Goal: Book appointment/travel/reservation

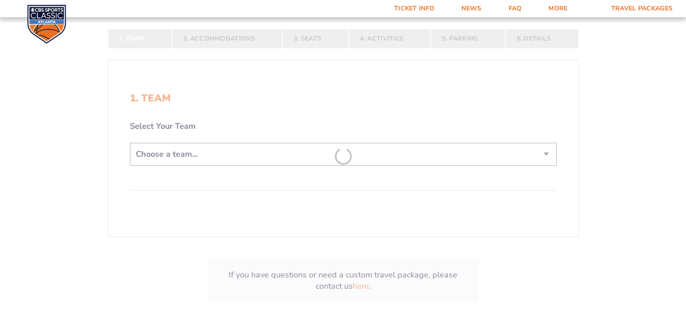
scroll to position [180, 0]
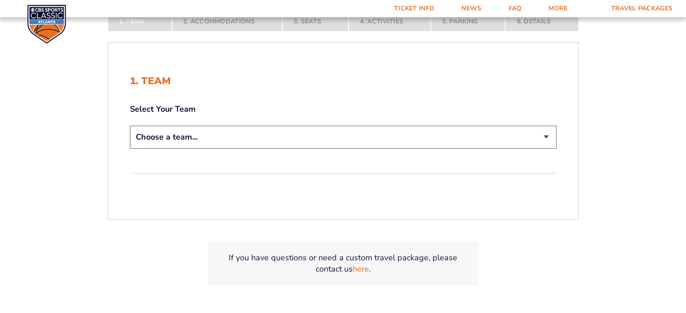
click at [240, 137] on select "Choose a team... [US_STATE] Wildcats [US_STATE] State Buckeyes [US_STATE] Tar H…" at bounding box center [343, 137] width 427 height 23
select select "12756"
click at [130, 126] on select "Choose a team... [US_STATE] Wildcats [US_STATE] State Buckeyes [US_STATE] Tar H…" at bounding box center [343, 137] width 427 height 23
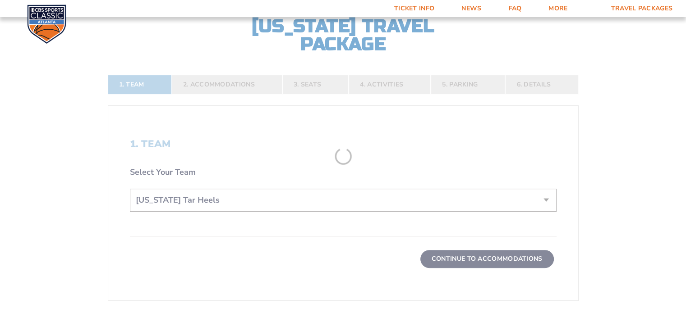
scroll to position [244, 0]
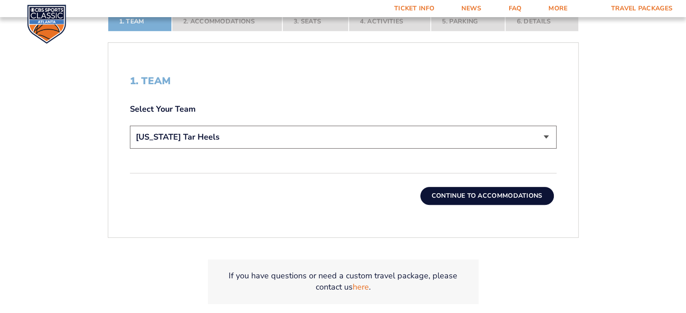
click at [486, 203] on button "Continue To Accommodations" at bounding box center [486, 196] width 133 height 18
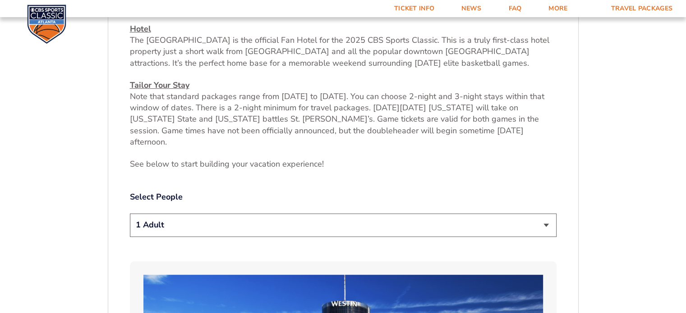
scroll to position [373, 0]
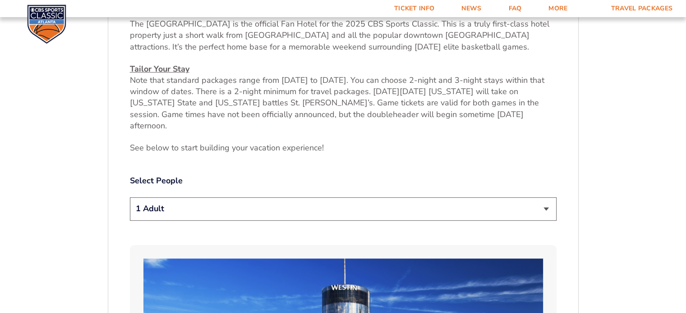
click at [467, 202] on select "1 Adult 2 Adults 3 Adults 4 Adults 2 Adults + 1 Child 2 Adults + 2 Children 2 A…" at bounding box center [343, 209] width 427 height 23
select select "2 Adults"
click at [130, 198] on select "1 Adult 2 Adults 3 Adults 4 Adults 2 Adults + 1 Child 2 Adults + 2 Children 2 A…" at bounding box center [343, 209] width 427 height 23
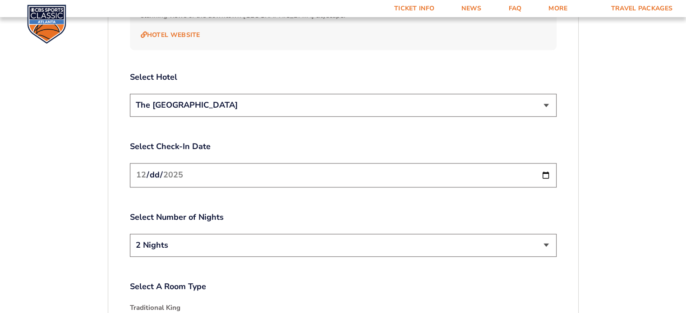
scroll to position [1050, 0]
click at [540, 162] on input "[DATE]" at bounding box center [343, 174] width 427 height 24
click at [553, 162] on input "[DATE]" at bounding box center [343, 174] width 427 height 24
click at [540, 162] on input "[DATE]" at bounding box center [343, 174] width 427 height 24
click at [499, 162] on input "[DATE]" at bounding box center [343, 174] width 427 height 24
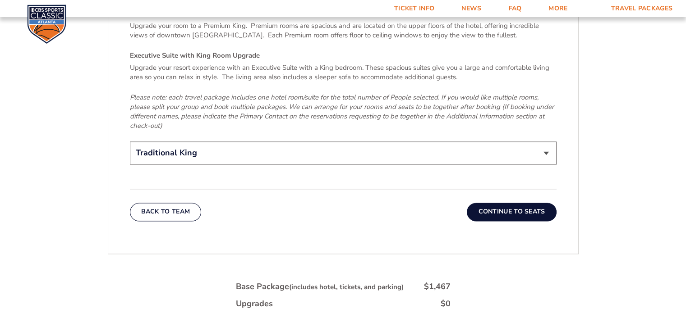
scroll to position [1456, 0]
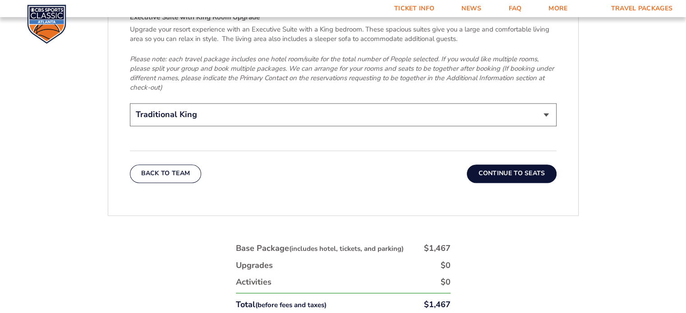
click at [372, 103] on select "Traditional King Traditional with 2 Queen Beds Upgrade (+$45 per night) Premium…" at bounding box center [343, 114] width 427 height 23
select select "Traditional with 2 Queen Beds Upgrade"
click at [130, 103] on select "Traditional King Traditional with 2 Queen Beds Upgrade (+$45 per night) Premium…" at bounding box center [343, 114] width 427 height 23
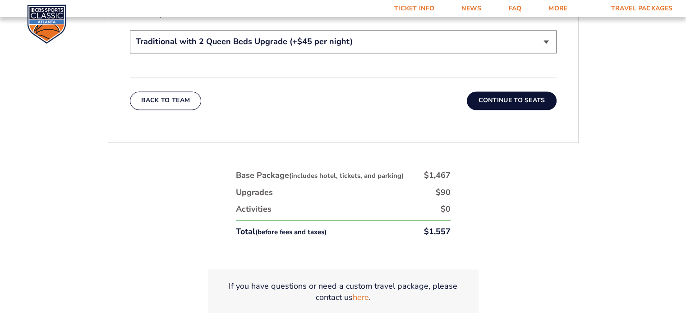
scroll to position [1501, 0]
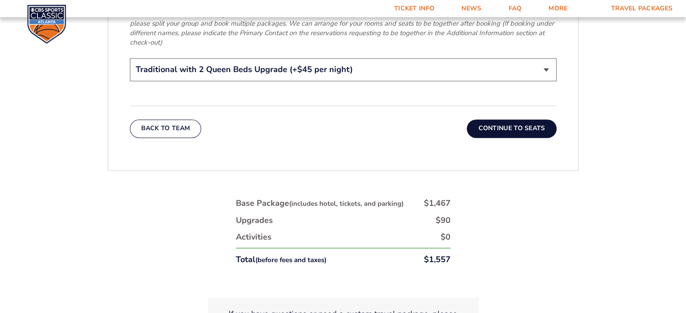
click at [517, 120] on button "Continue To Seats" at bounding box center [511, 129] width 89 height 18
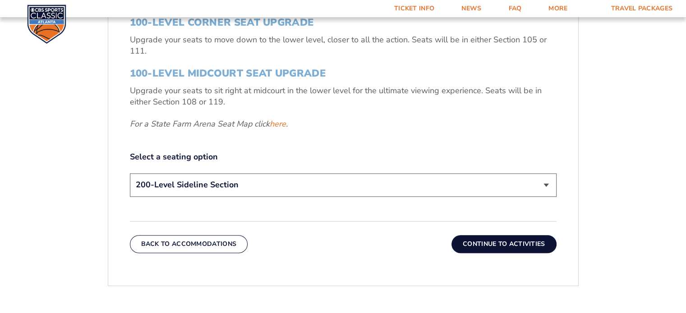
scroll to position [464, 0]
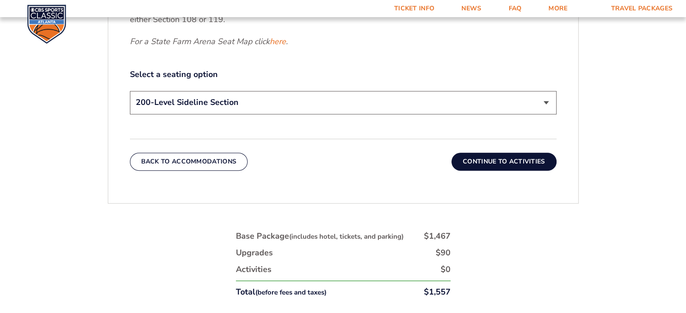
click at [407, 101] on select "200-Level Sideline Section 100-Level Corner Seat Upgrade (+$120 per person) 100…" at bounding box center [343, 102] width 427 height 23
click at [130, 91] on select "200-Level Sideline Section 100-Level Corner Seat Upgrade (+$120 per person) 100…" at bounding box center [343, 102] width 427 height 23
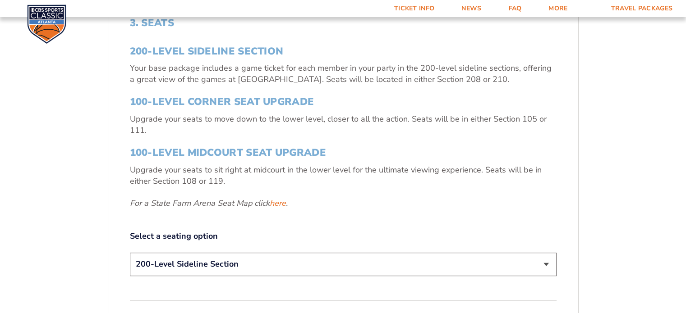
scroll to position [418, 0]
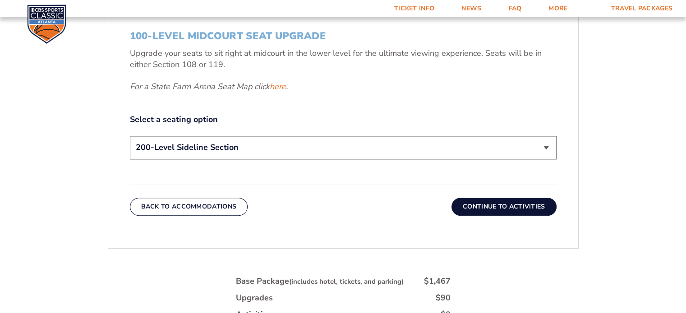
click at [487, 203] on button "Continue To Activities" at bounding box center [503, 207] width 105 height 18
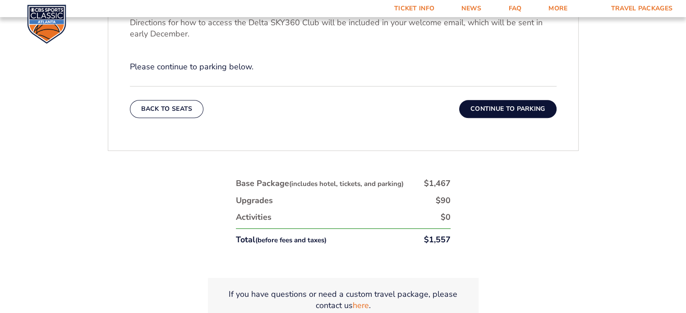
scroll to position [464, 0]
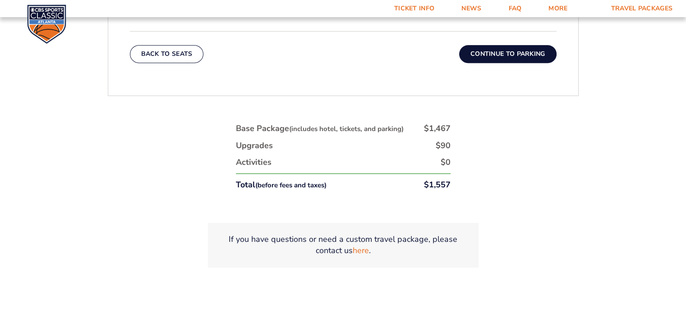
click at [506, 46] on button "Continue To Parking" at bounding box center [507, 54] width 97 height 18
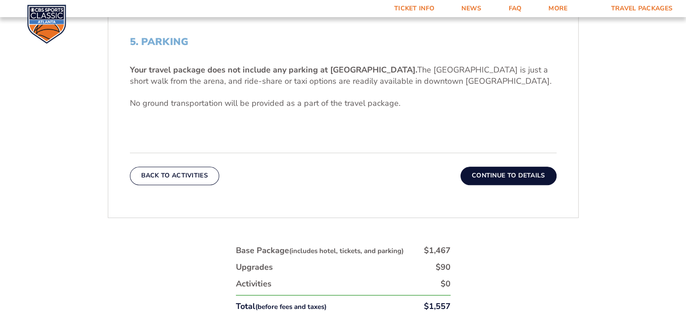
scroll to position [373, 0]
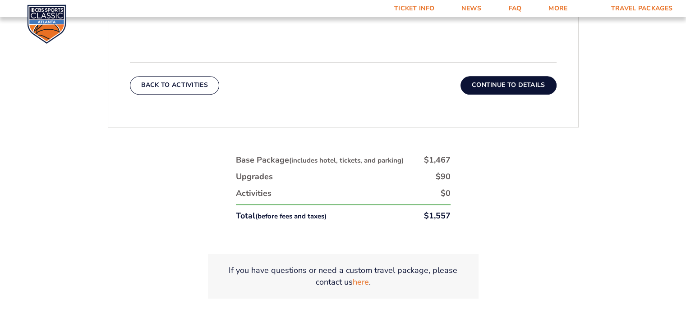
click at [508, 81] on button "Continue To Details" at bounding box center [508, 85] width 96 height 18
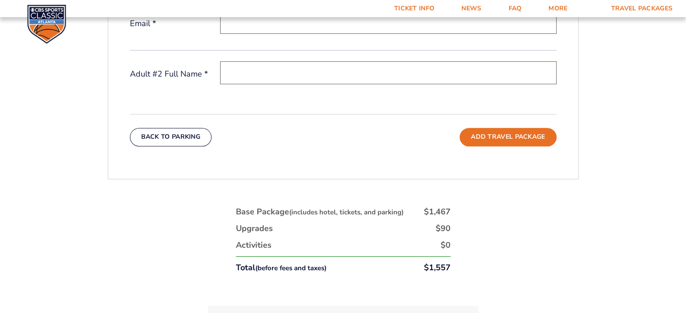
scroll to position [0, 0]
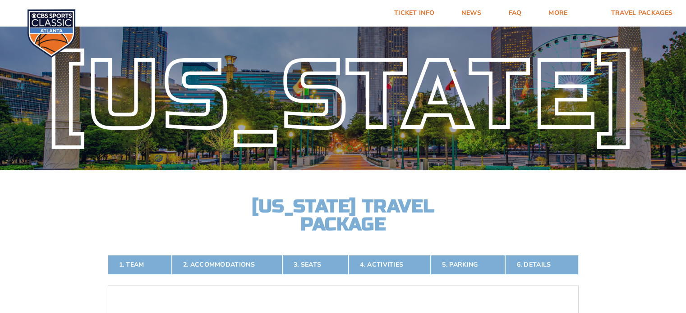
drag, startPoint x: 469, startPoint y: 126, endPoint x: 470, endPoint y: -22, distance: 147.9
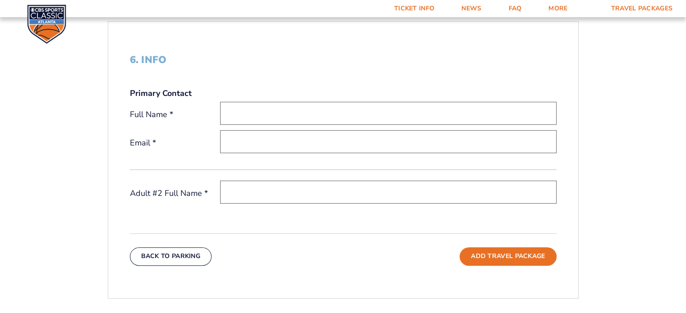
scroll to position [271, 0]
